Goal: Information Seeking & Learning: Learn about a topic

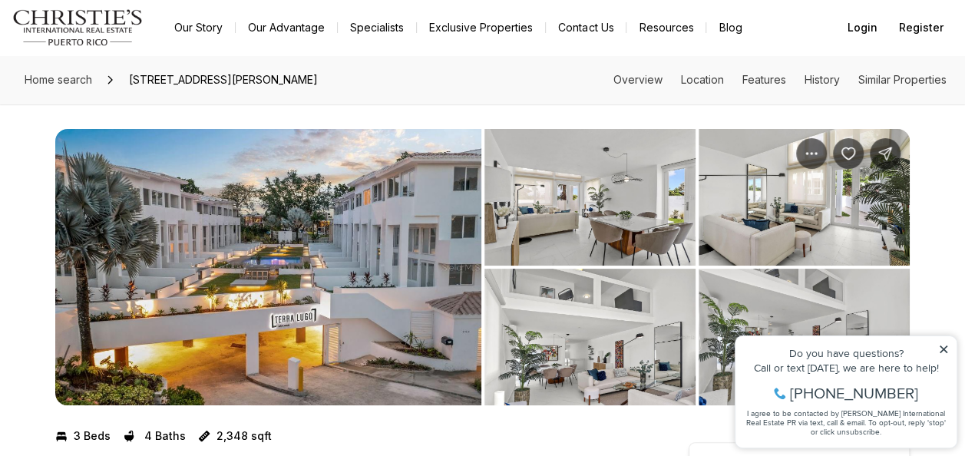
click at [294, 246] on img "View image gallery" at bounding box center [268, 267] width 426 height 276
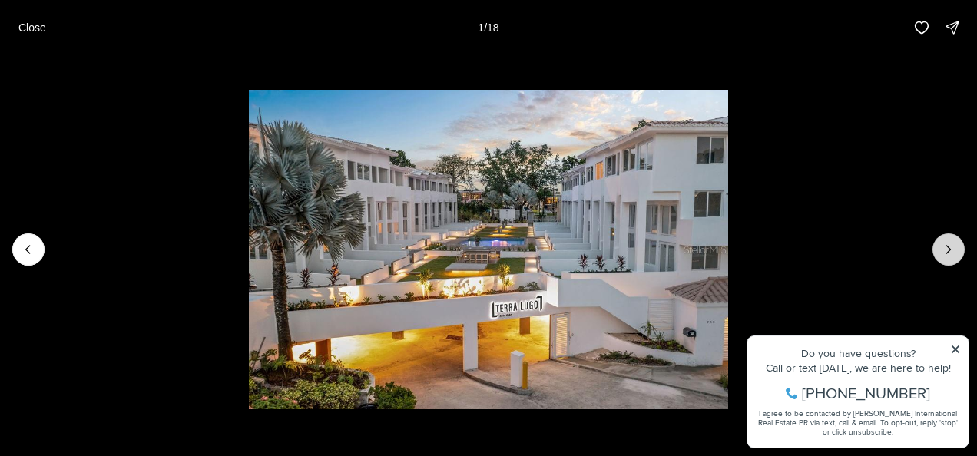
click at [952, 246] on icon "Next slide" at bounding box center [948, 249] width 15 height 15
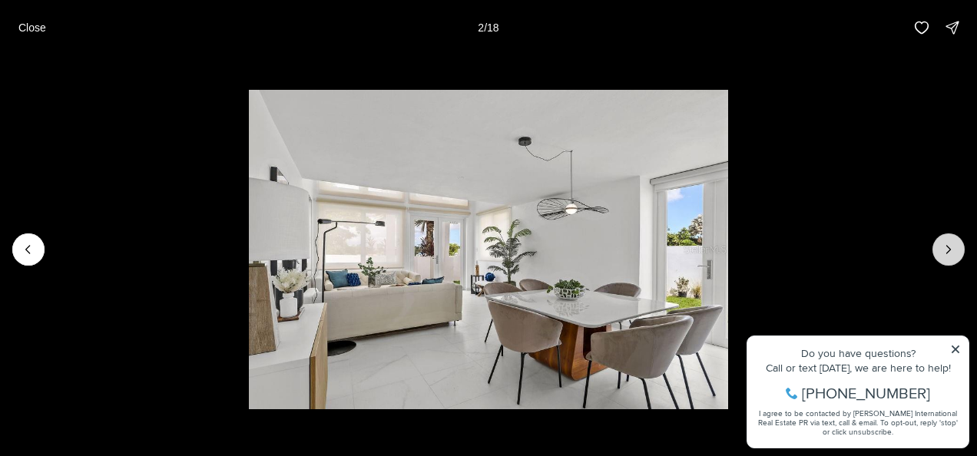
click at [952, 246] on icon "Next slide" at bounding box center [948, 249] width 15 height 15
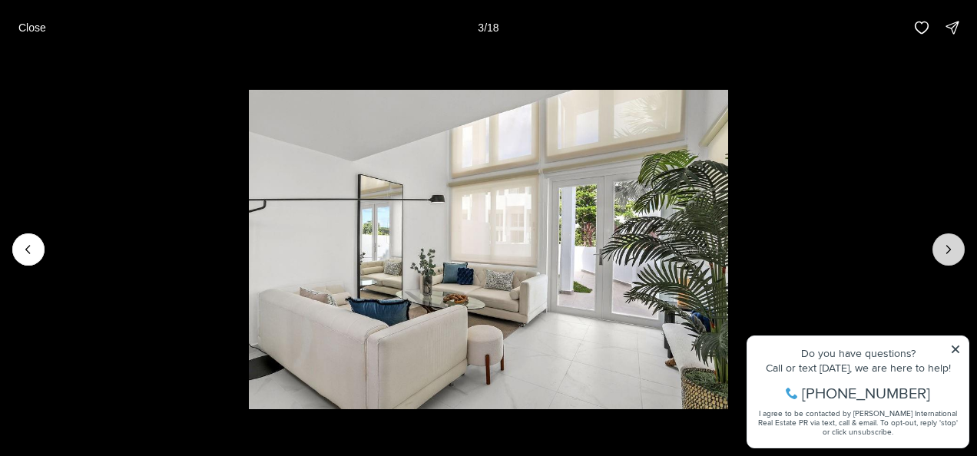
click at [952, 246] on icon "Next slide" at bounding box center [948, 249] width 15 height 15
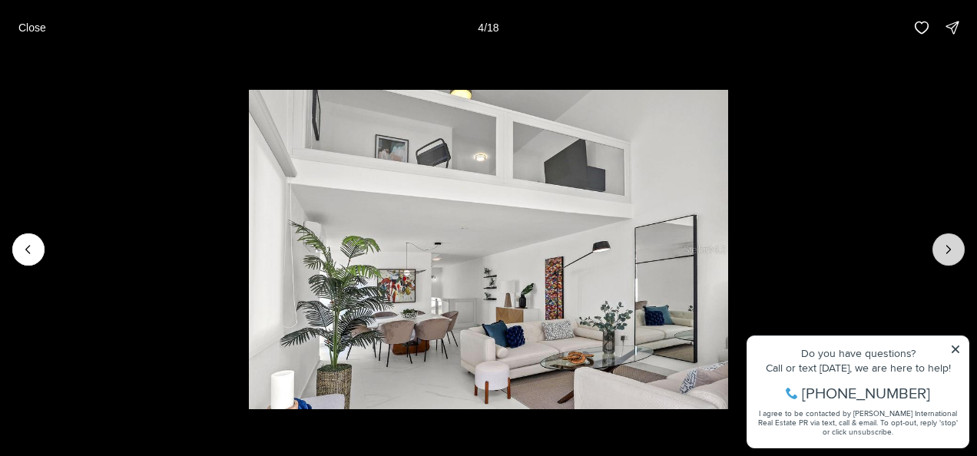
click at [952, 246] on icon "Next slide" at bounding box center [948, 249] width 15 height 15
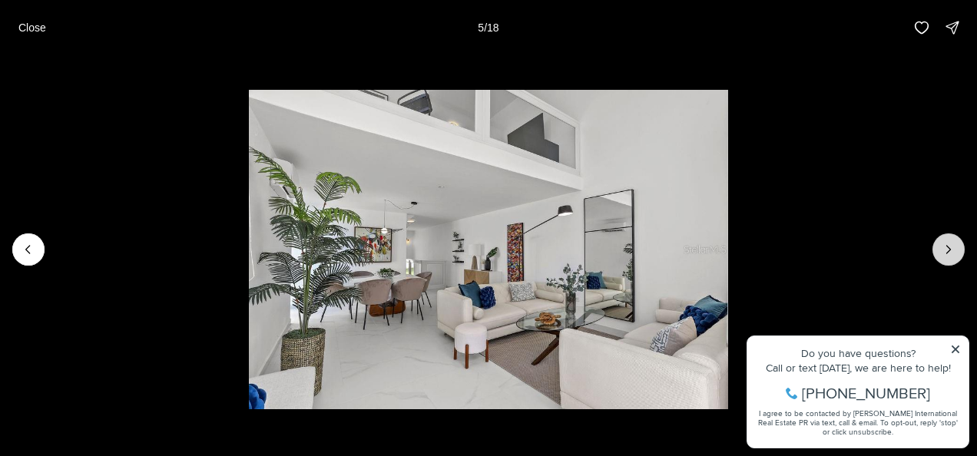
click at [952, 246] on icon "Next slide" at bounding box center [948, 249] width 15 height 15
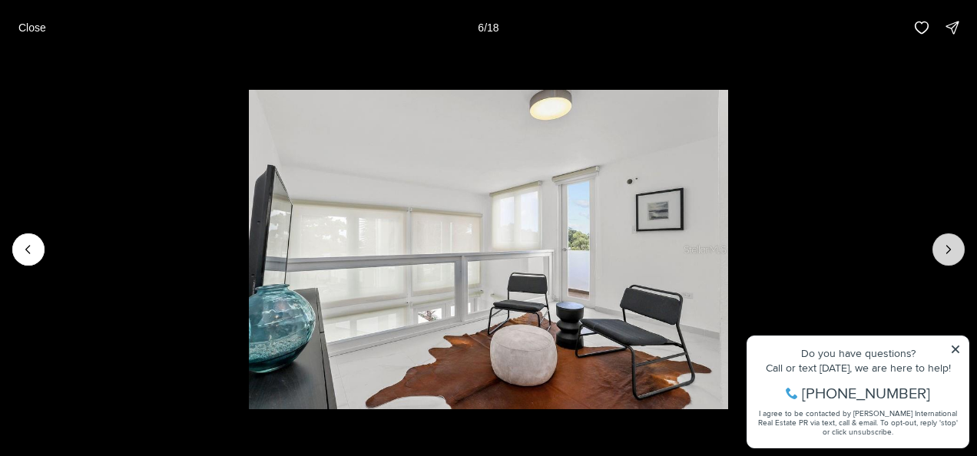
click at [952, 246] on icon "Next slide" at bounding box center [948, 249] width 15 height 15
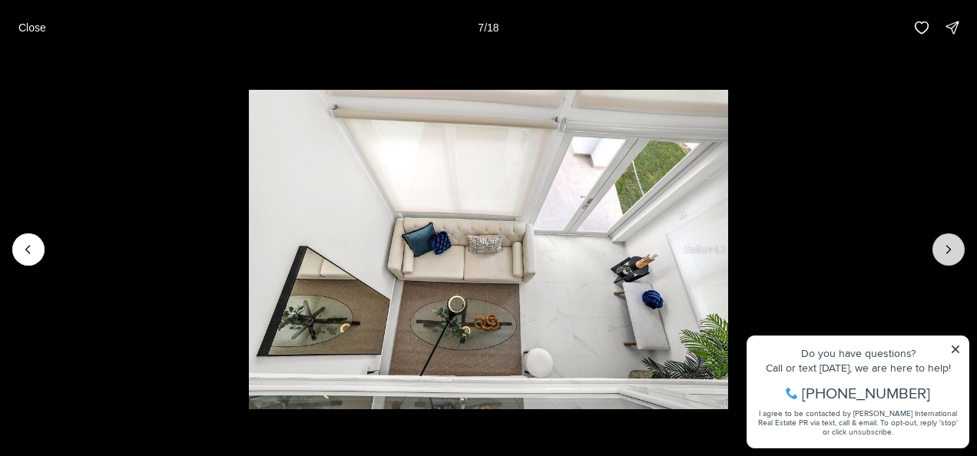
click at [952, 246] on icon "Next slide" at bounding box center [948, 249] width 15 height 15
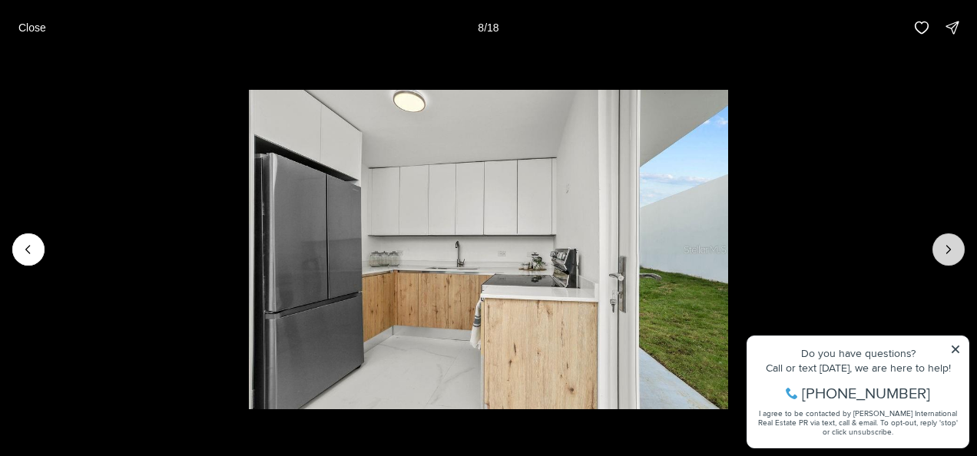
click at [952, 246] on icon "Next slide" at bounding box center [948, 249] width 15 height 15
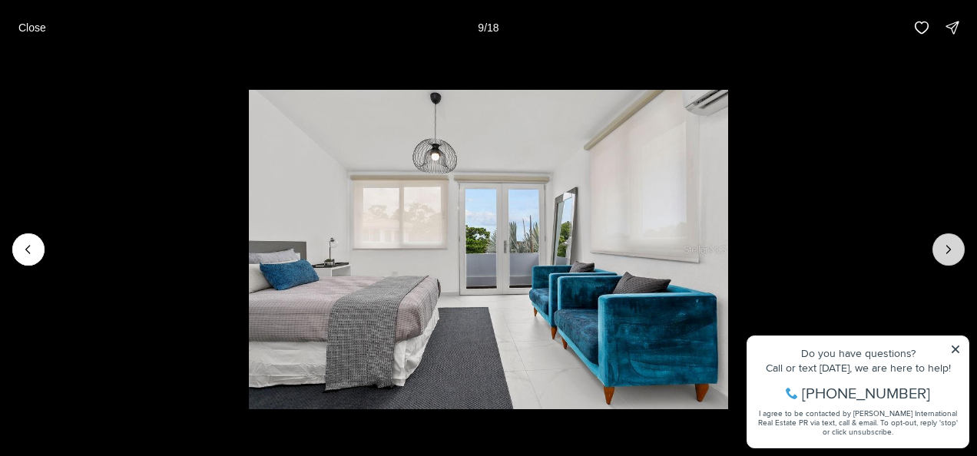
click at [952, 246] on icon "Next slide" at bounding box center [948, 249] width 15 height 15
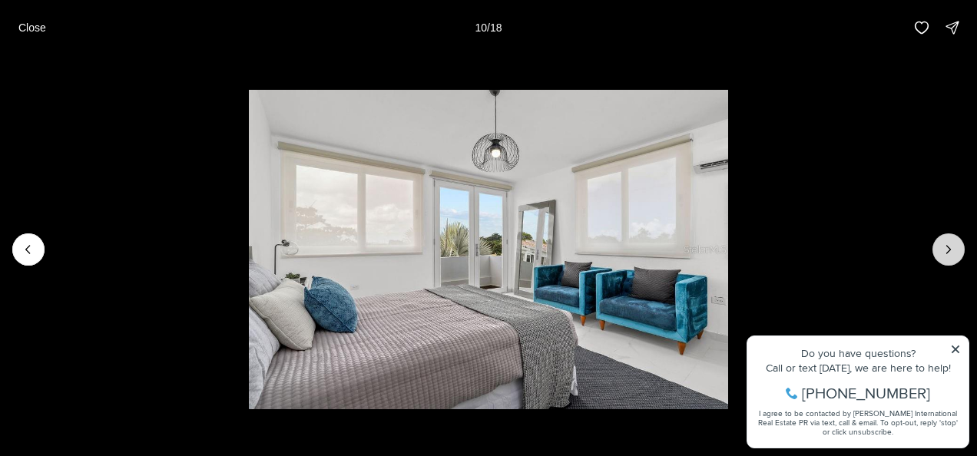
click at [952, 246] on icon "Next slide" at bounding box center [948, 249] width 15 height 15
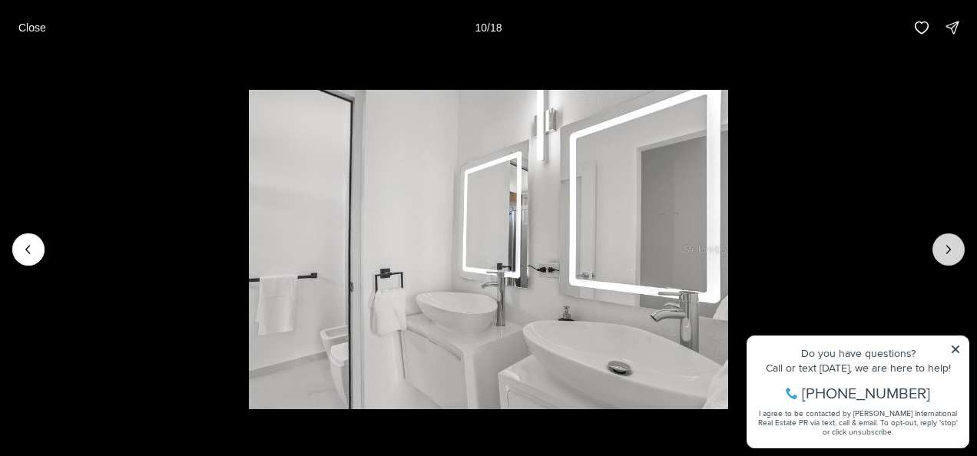
click at [952, 246] on icon "Next slide" at bounding box center [948, 249] width 15 height 15
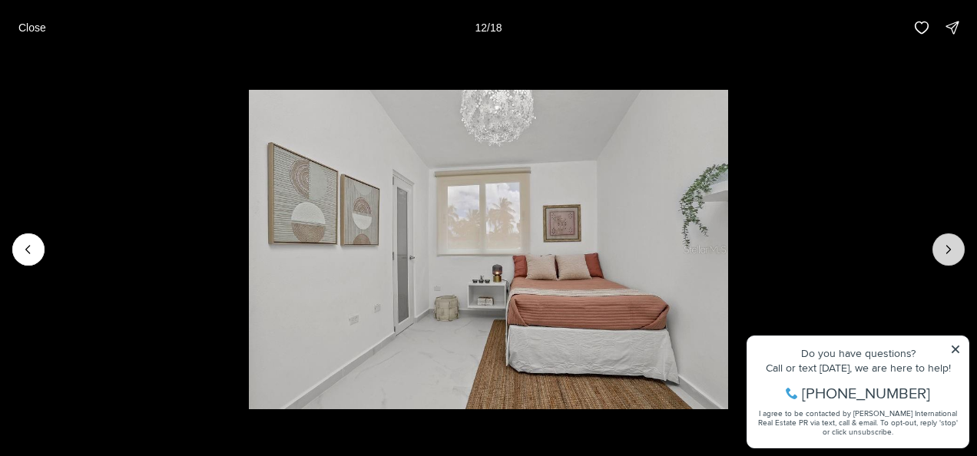
click at [952, 246] on icon "Next slide" at bounding box center [948, 249] width 15 height 15
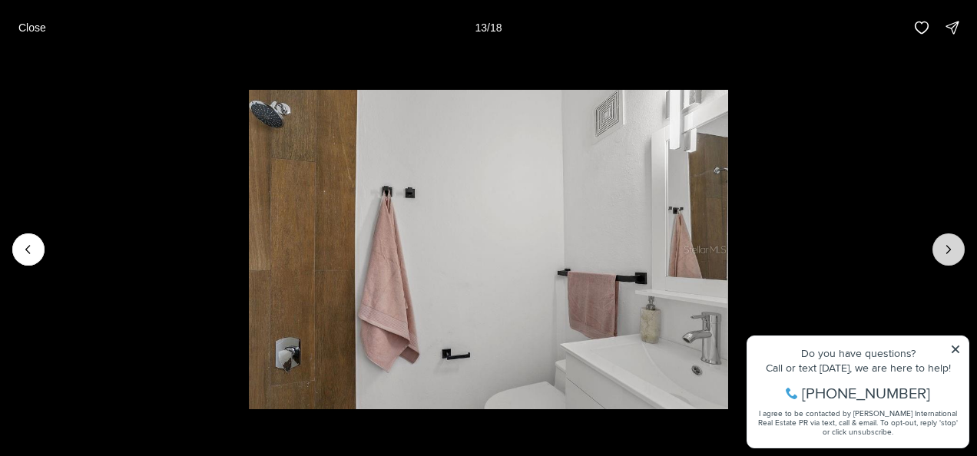
click at [952, 246] on icon "Next slide" at bounding box center [948, 249] width 15 height 15
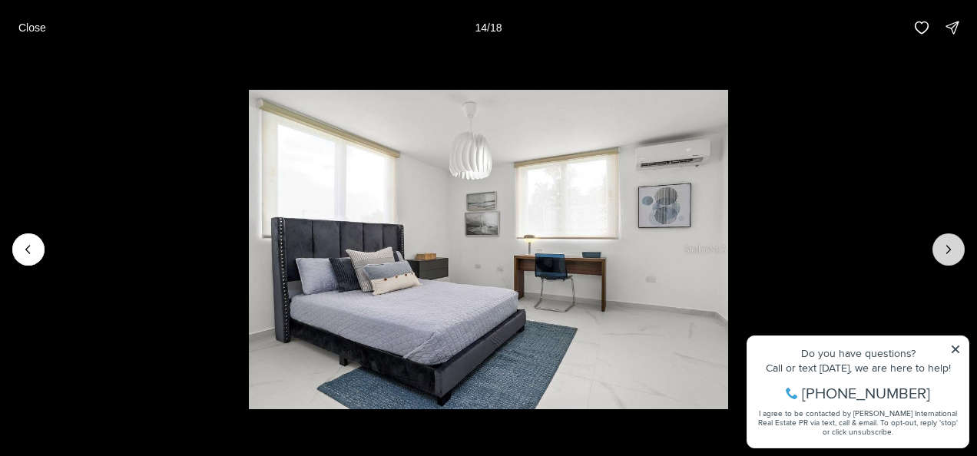
click at [952, 246] on icon "Next slide" at bounding box center [948, 249] width 15 height 15
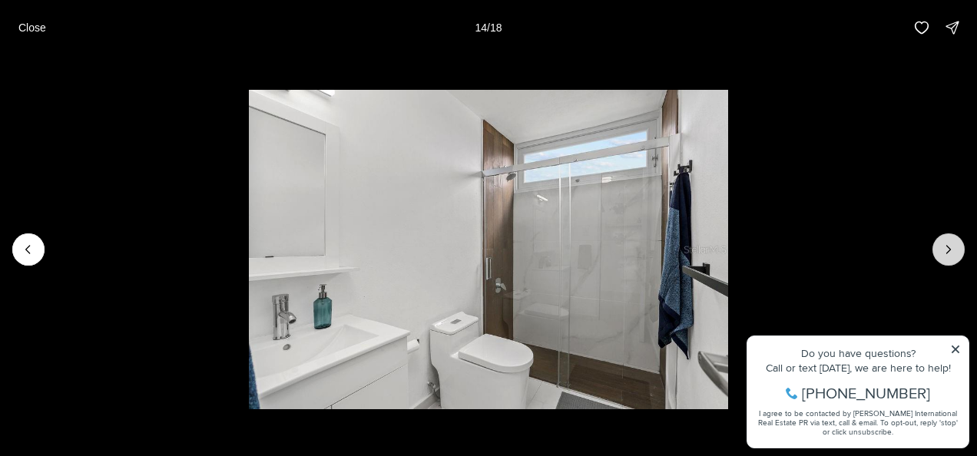
click at [952, 246] on icon "Next slide" at bounding box center [948, 249] width 15 height 15
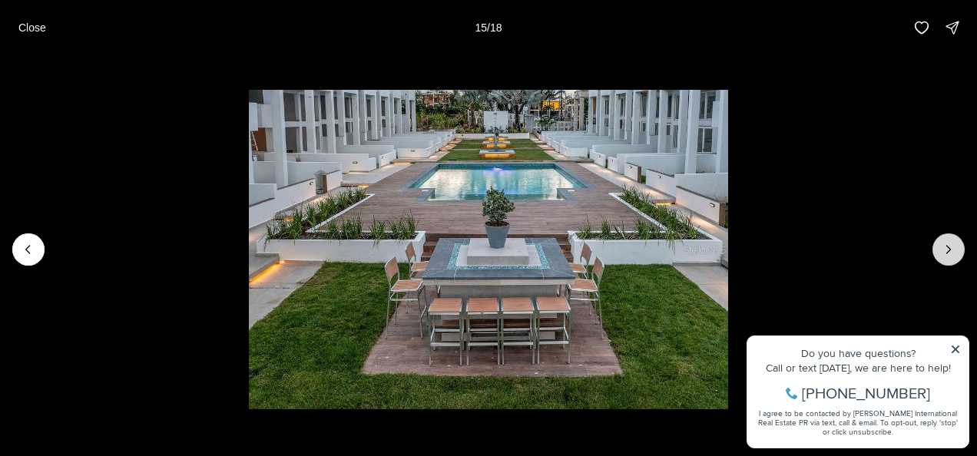
click at [952, 246] on icon "Next slide" at bounding box center [948, 249] width 15 height 15
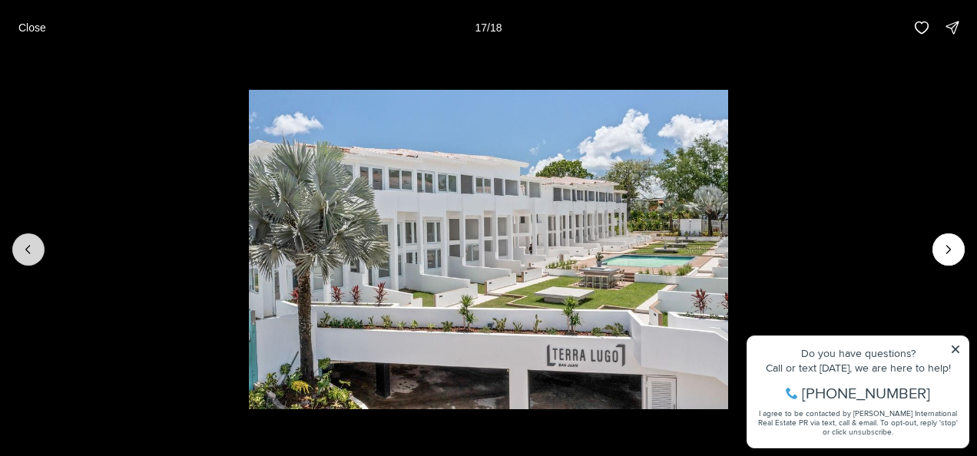
click at [32, 250] on icon "Previous slide" at bounding box center [28, 249] width 15 height 15
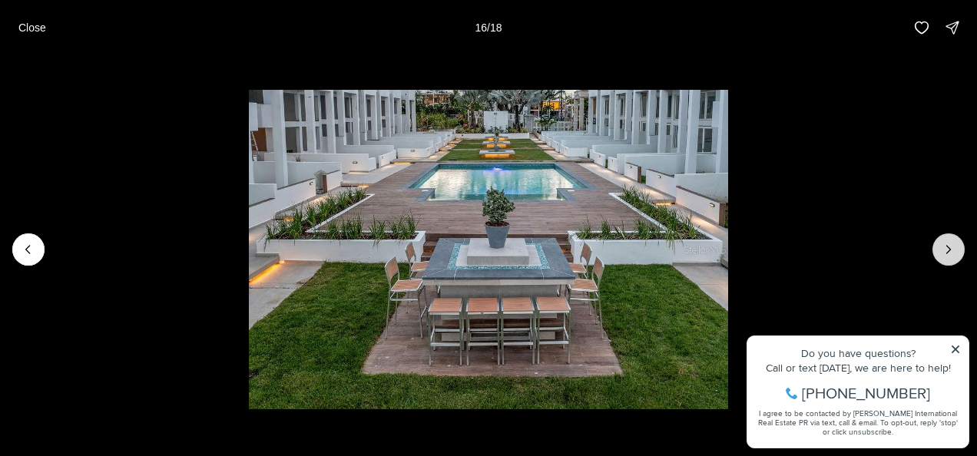
click at [956, 253] on button "Next slide" at bounding box center [948, 249] width 32 height 32
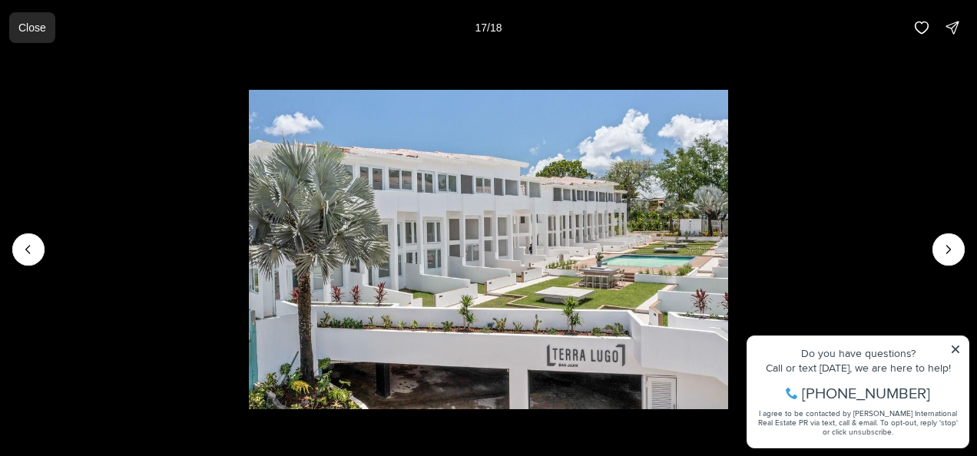
click at [35, 24] on p "Close" at bounding box center [32, 27] width 28 height 12
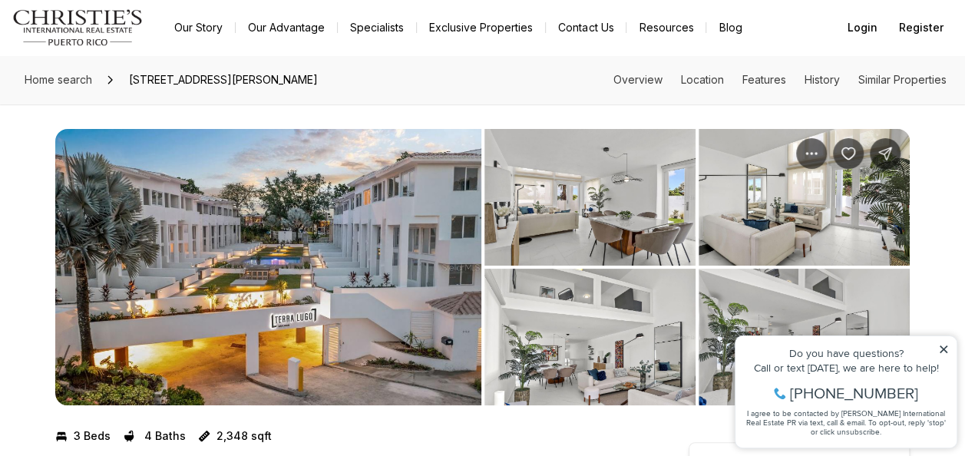
click at [252, 322] on img "View image gallery" at bounding box center [268, 267] width 426 height 276
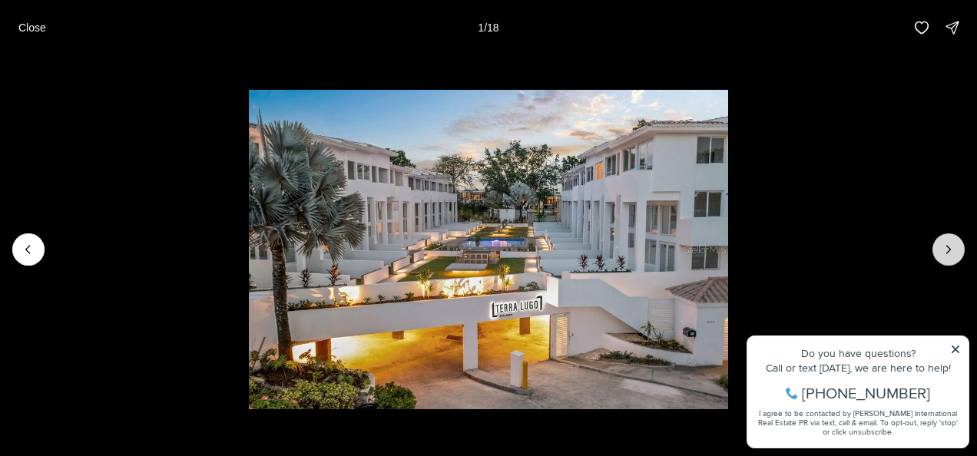
click at [938, 252] on button "Next slide" at bounding box center [948, 249] width 32 height 32
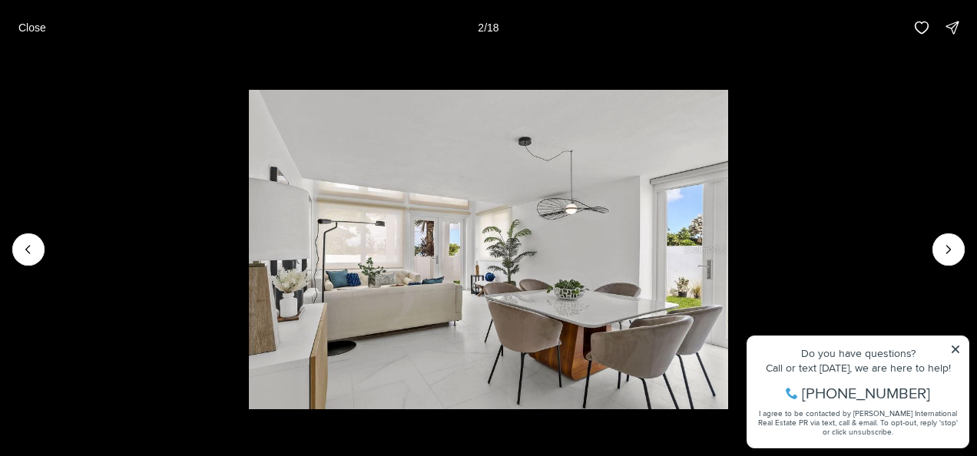
click at [955, 344] on li "2 of 18" at bounding box center [488, 249] width 977 height 389
click at [955, 347] on li "2 of 18" at bounding box center [488, 249] width 977 height 389
click at [954, 352] on li "2 of 18" at bounding box center [488, 249] width 977 height 389
click at [955, 349] on li "2 of 18" at bounding box center [488, 249] width 977 height 389
click at [955, 346] on li "2 of 18" at bounding box center [488, 249] width 977 height 389
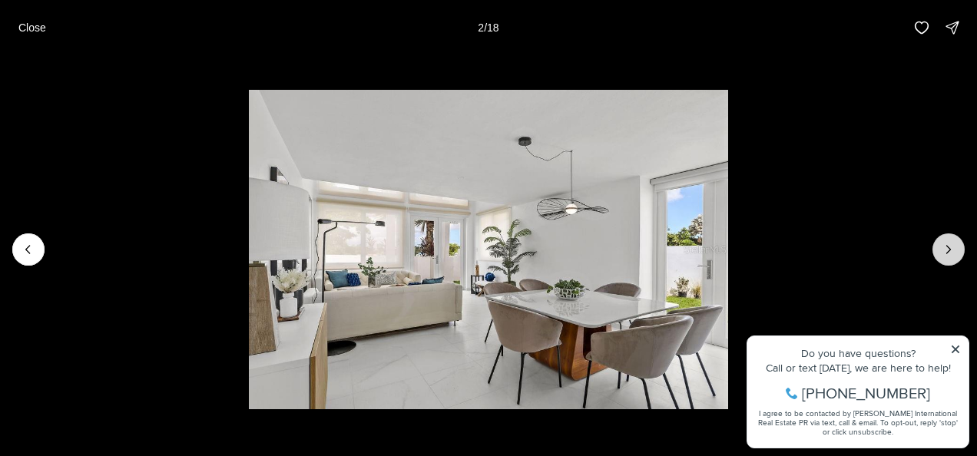
click at [947, 238] on button "Next slide" at bounding box center [948, 249] width 32 height 32
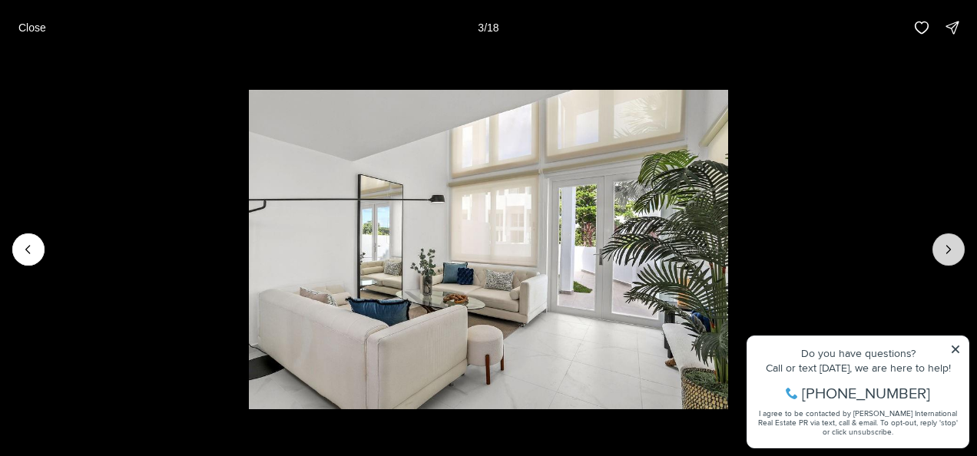
click at [947, 238] on button "Next slide" at bounding box center [948, 249] width 32 height 32
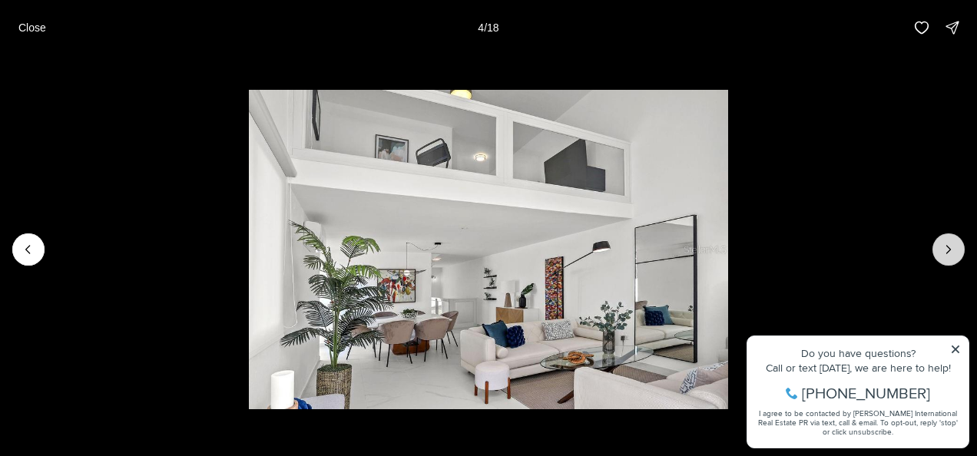
click at [947, 238] on button "Next slide" at bounding box center [948, 249] width 32 height 32
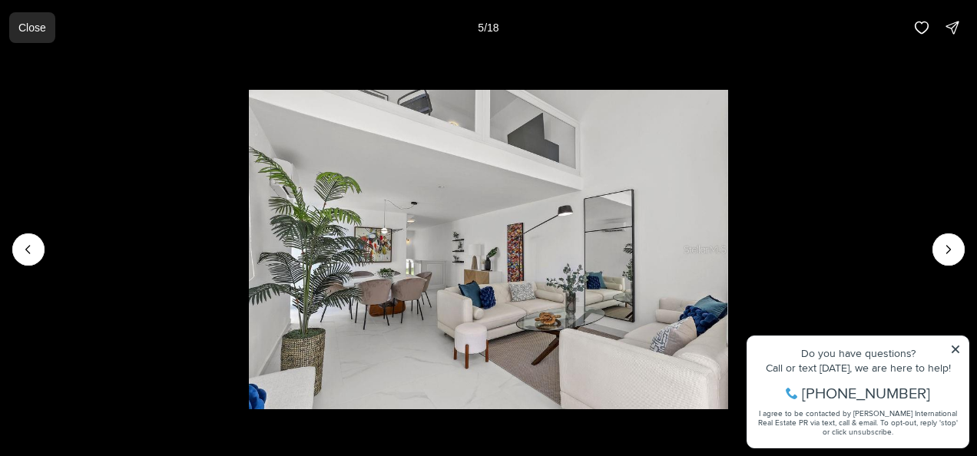
click at [43, 29] on p "Close" at bounding box center [32, 27] width 28 height 12
